Goal: Book appointment/travel/reservation

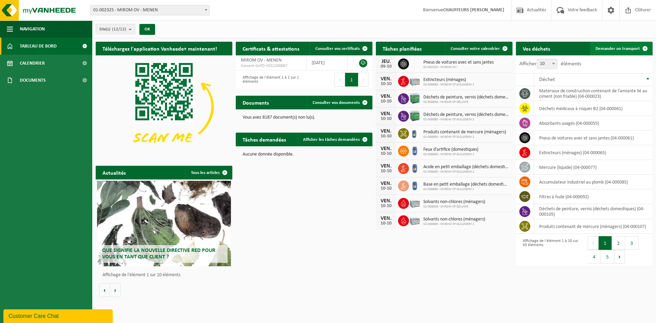
click at [622, 48] on span "Demander un transport" at bounding box center [617, 48] width 44 height 4
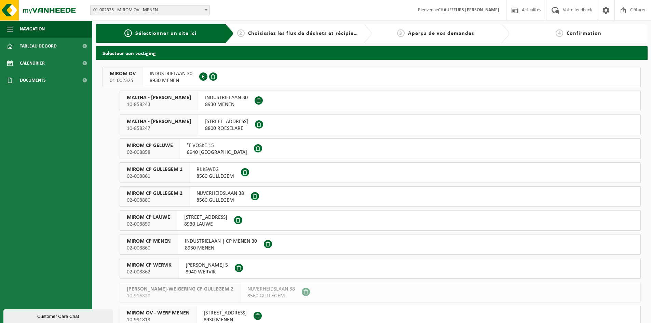
click at [131, 76] on span "MIROM OV" at bounding box center [123, 73] width 26 height 7
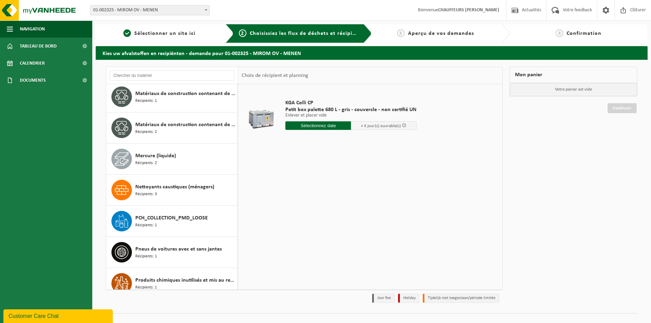
scroll to position [612, 0]
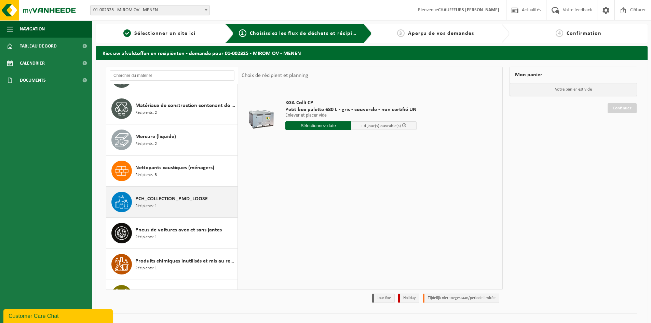
click at [188, 205] on div "PCH_COLLECTION_PMD_LOOSE Récipients: 1" at bounding box center [185, 202] width 100 height 20
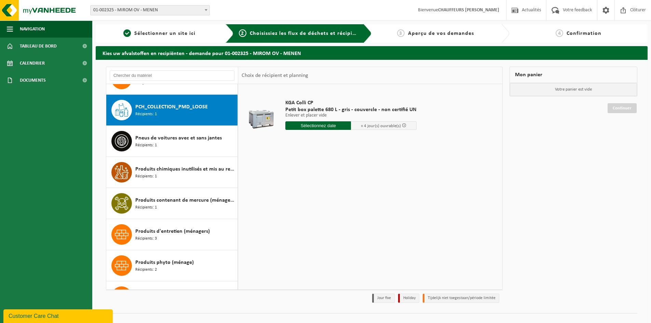
scroll to position [715, 0]
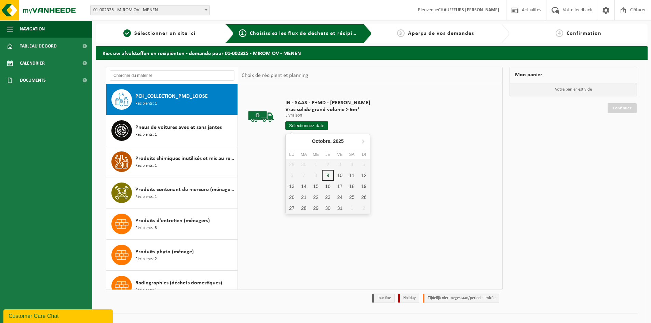
click at [302, 126] on input "text" at bounding box center [306, 125] width 42 height 9
click at [341, 175] on div "10" at bounding box center [340, 175] width 12 height 11
type input "à partir de 2025-10-10"
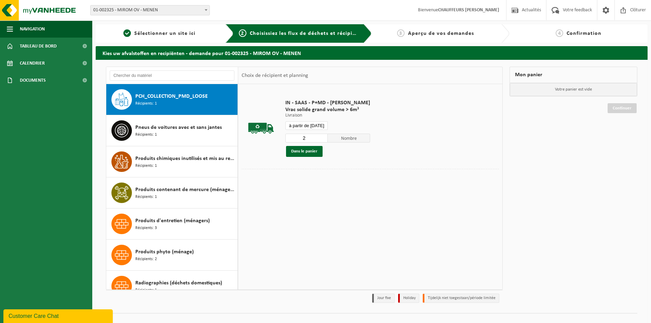
click at [322, 136] on input "2" at bounding box center [306, 138] width 42 height 9
click at [322, 136] on input "3" at bounding box center [306, 138] width 42 height 9
click at [322, 136] on input "4" at bounding box center [306, 138] width 42 height 9
click at [322, 136] on input "5" at bounding box center [306, 138] width 42 height 9
click at [321, 140] on input "4" at bounding box center [306, 138] width 42 height 9
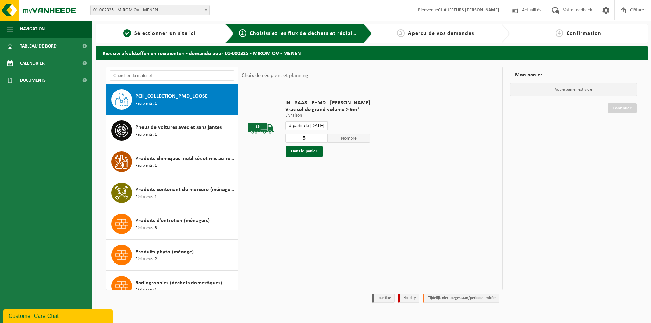
type input "5"
click at [321, 137] on input "5" at bounding box center [306, 138] width 42 height 9
click at [321, 127] on input "à partir de 2025-10-10" at bounding box center [306, 125] width 42 height 9
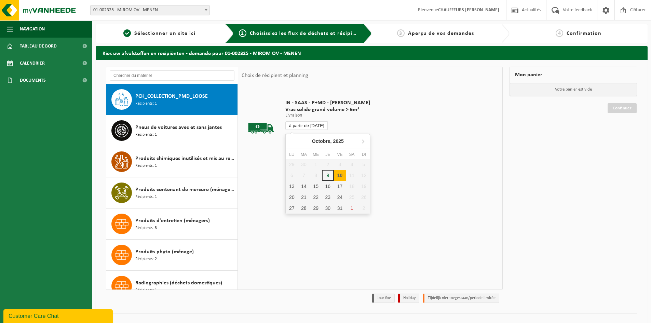
click at [340, 175] on div "10" at bounding box center [340, 175] width 12 height 11
click at [339, 175] on div "10" at bounding box center [340, 175] width 12 height 11
type input "à partir de 2025-10-10"
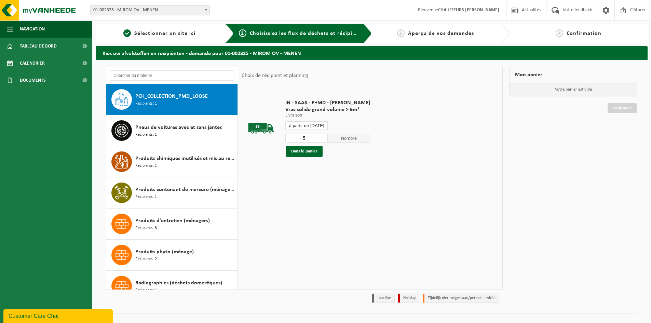
click at [314, 126] on input "à partir de 2025-10-10" at bounding box center [306, 125] width 42 height 9
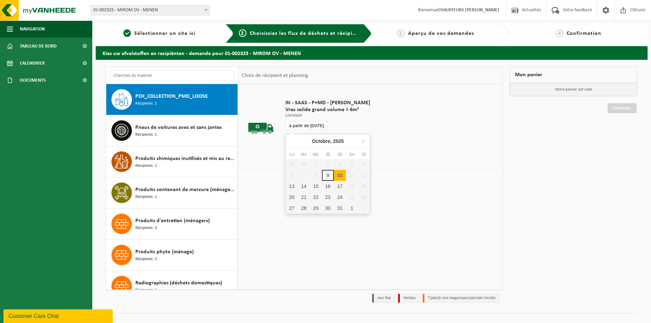
click at [339, 178] on div "10" at bounding box center [340, 175] width 12 height 11
click at [337, 175] on div "10" at bounding box center [340, 175] width 12 height 11
type input "à partir de 2025-10-10"
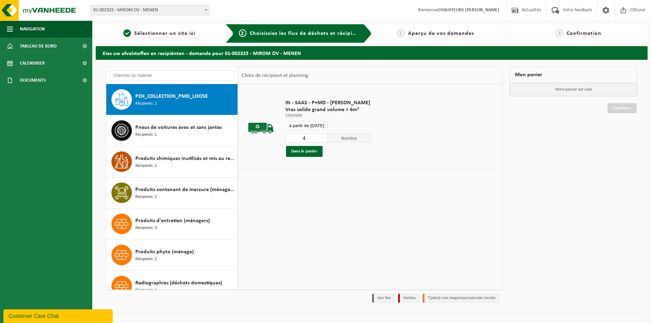
type input "4"
click at [320, 139] on input "4" at bounding box center [306, 138] width 42 height 9
click at [313, 125] on input "à partir de 2025-10-10" at bounding box center [306, 125] width 42 height 9
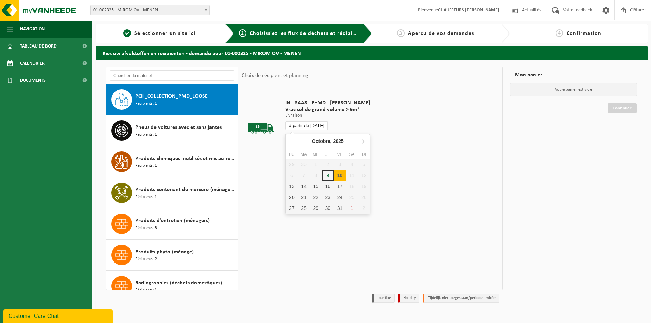
click at [340, 175] on div "10" at bounding box center [340, 175] width 12 height 11
click at [337, 176] on div "10" at bounding box center [340, 175] width 12 height 11
type input "à partir de 2025-10-10"
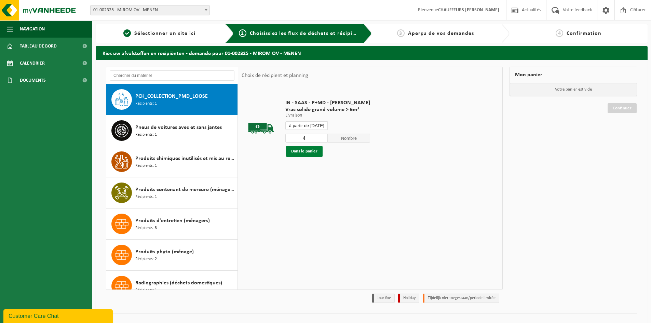
click at [298, 151] on button "Dans le panier" at bounding box center [304, 151] width 37 height 11
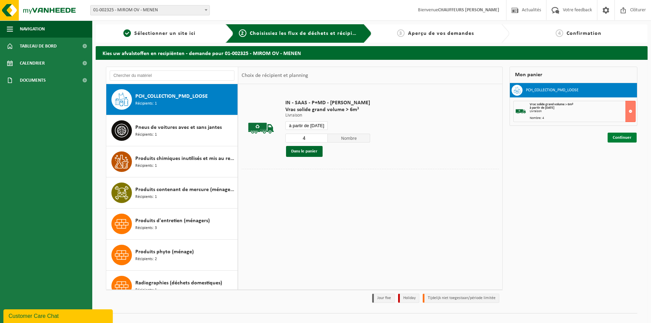
click at [627, 139] on link "Continuer" at bounding box center [621, 138] width 29 height 10
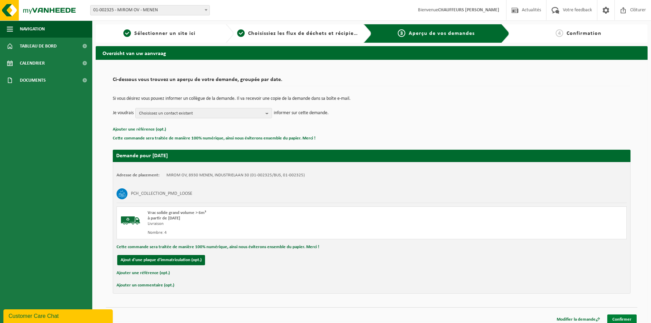
click at [626, 316] on link "Confirmer" at bounding box center [621, 319] width 29 height 10
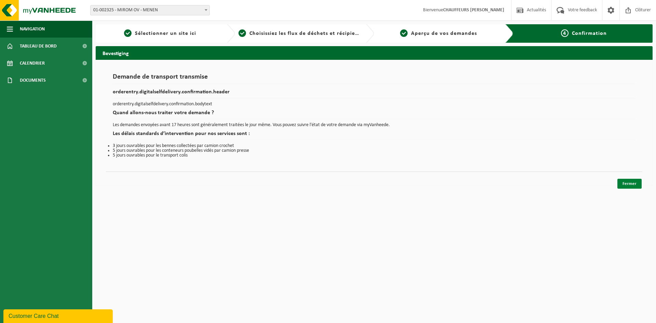
click at [634, 181] on link "Fermer" at bounding box center [629, 184] width 24 height 10
